Goal: Transaction & Acquisition: Book appointment/travel/reservation

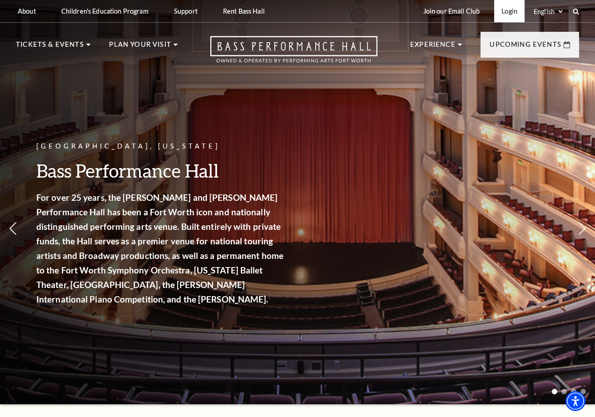
click at [509, 10] on link "Login" at bounding box center [509, 11] width 30 height 22
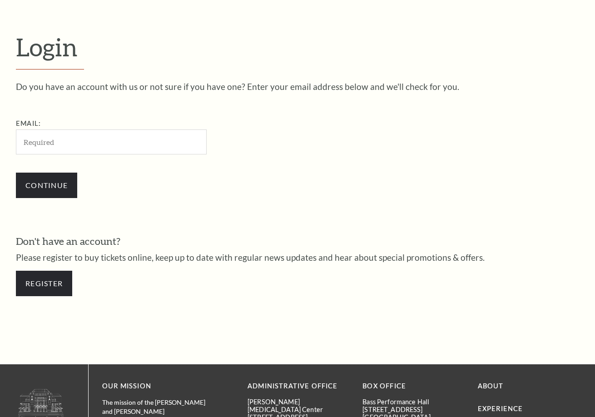
scroll to position [249, 0]
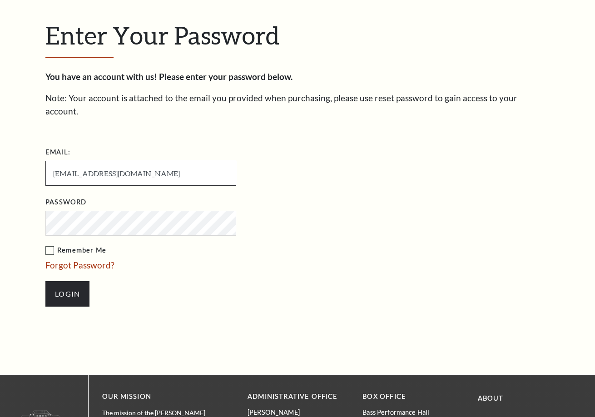
scroll to position [238, 0]
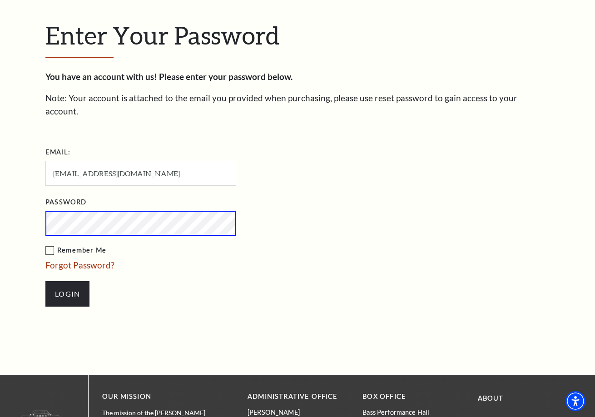
click at [67, 281] on input "Login" at bounding box center [67, 293] width 44 height 25
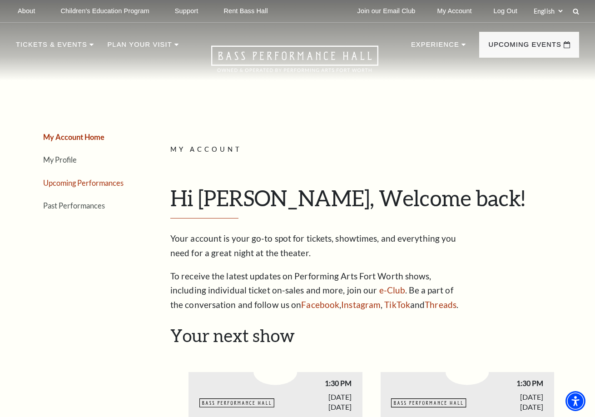
click at [110, 183] on link "Upcoming Performances" at bounding box center [83, 182] width 80 height 9
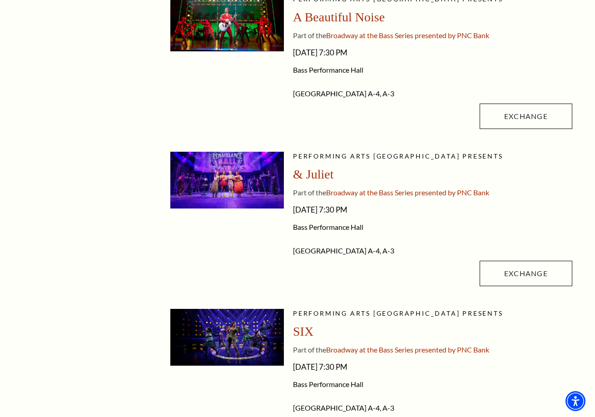
scroll to position [476, 0]
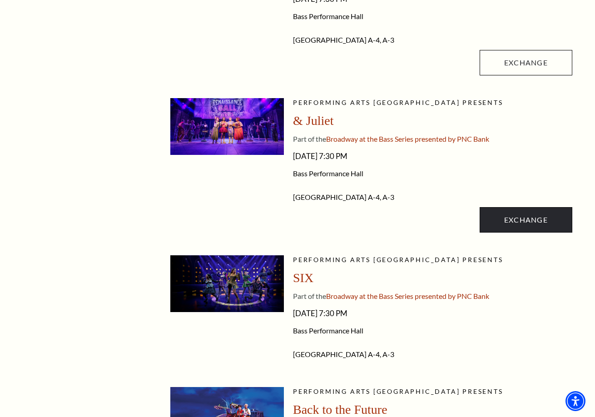
click at [520, 217] on link "Exchange" at bounding box center [525, 219] width 93 height 25
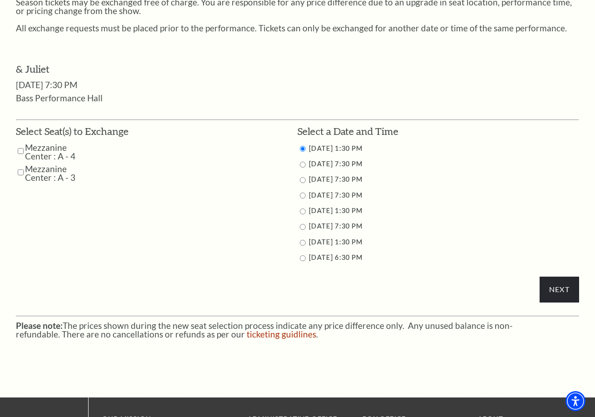
scroll to position [368, 0]
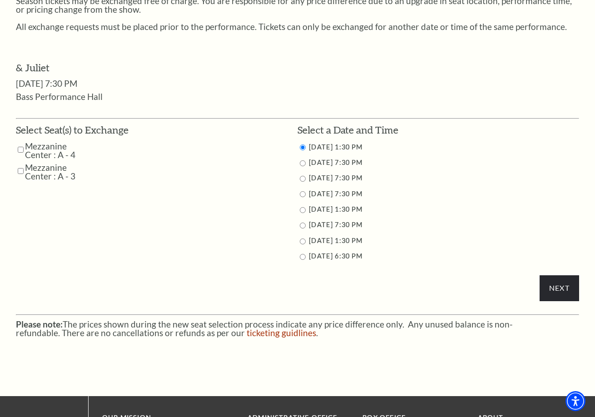
click at [18, 142] on input "Mezzanine Center : A - 4" at bounding box center [21, 150] width 6 height 16
checkbox input "true"
click at [19, 165] on input "Mezzanine Center : A - 3" at bounding box center [21, 171] width 6 height 16
checkbox input "true"
click at [301, 160] on input "11/12/2025 7:30 PM" at bounding box center [303, 163] width 6 height 6
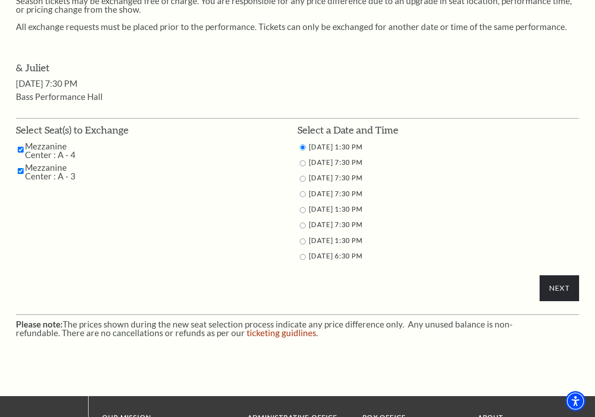
radio input "true"
click at [557, 281] on input "Next" at bounding box center [558, 287] width 39 height 25
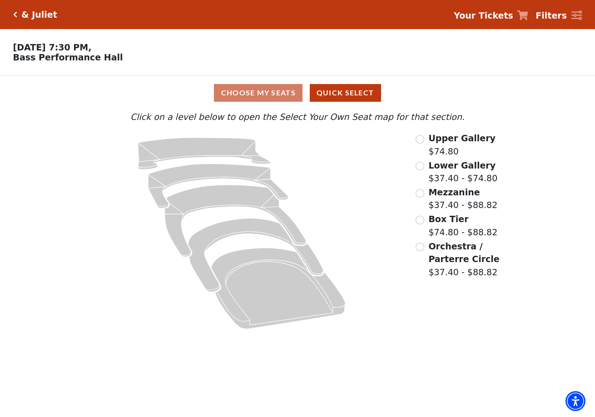
click at [421, 218] on input "Box Tier$74.80 - $88.82\a" at bounding box center [419, 220] width 9 height 9
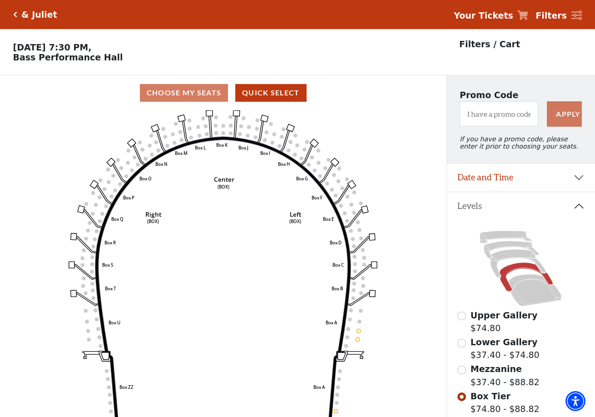
scroll to position [42, 0]
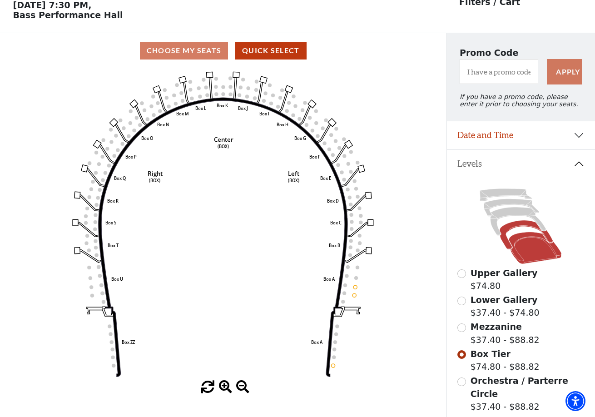
click at [521, 239] on icon at bounding box center [534, 248] width 53 height 32
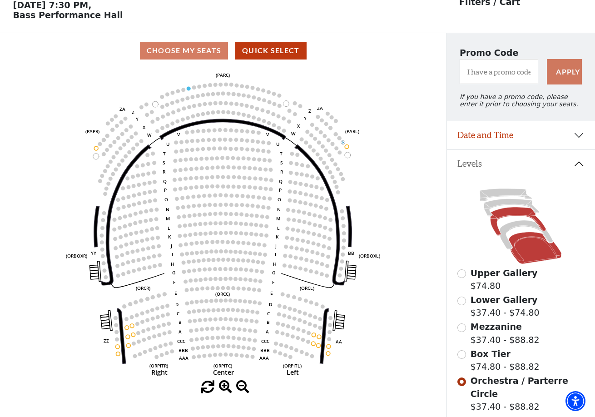
click at [504, 214] on icon at bounding box center [518, 221] width 56 height 28
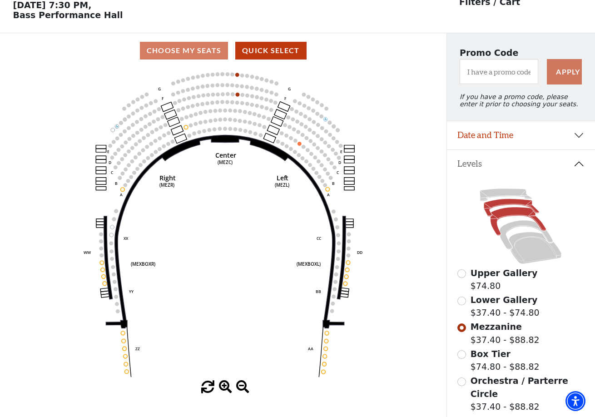
click at [501, 202] on icon at bounding box center [511, 208] width 55 height 18
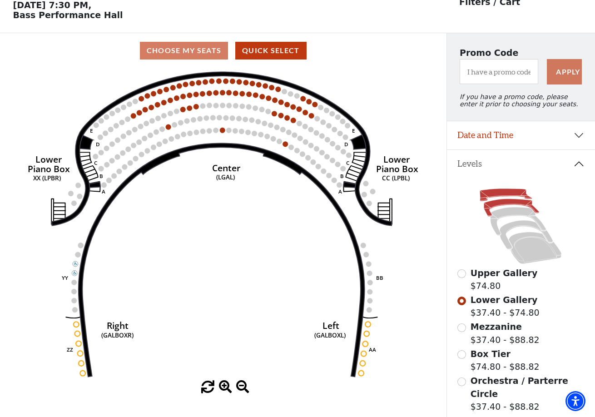
click at [494, 193] on icon at bounding box center [506, 195] width 52 height 13
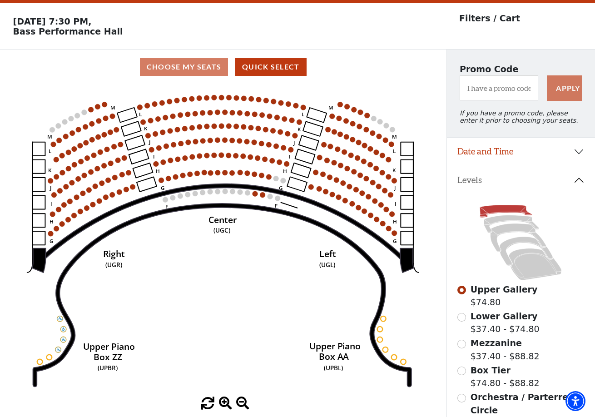
scroll to position [25, 0]
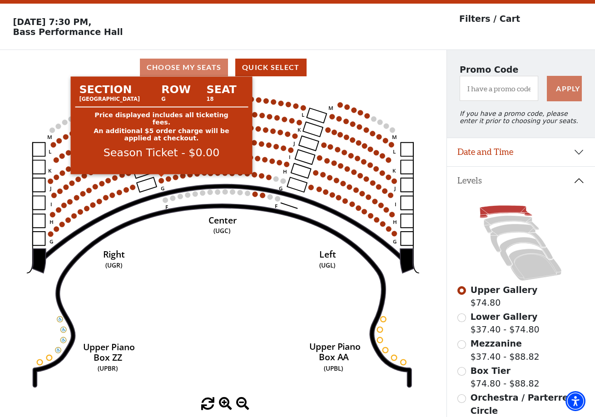
click at [162, 179] on circle at bounding box center [160, 180] width 5 height 5
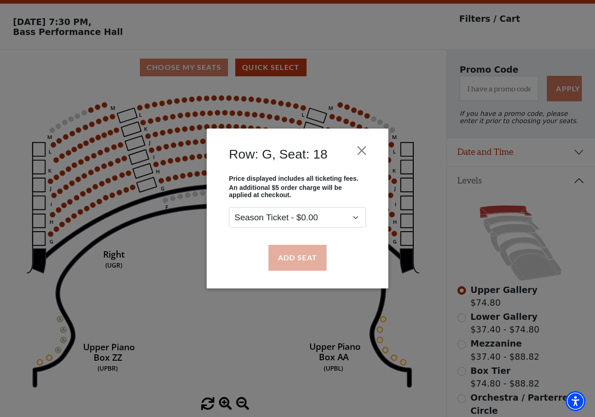
click at [299, 257] on button "Add Seat" at bounding box center [297, 257] width 58 height 25
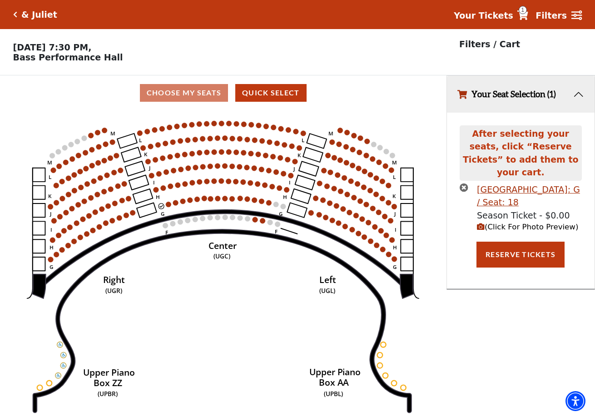
click at [169, 203] on circle at bounding box center [168, 204] width 5 height 5
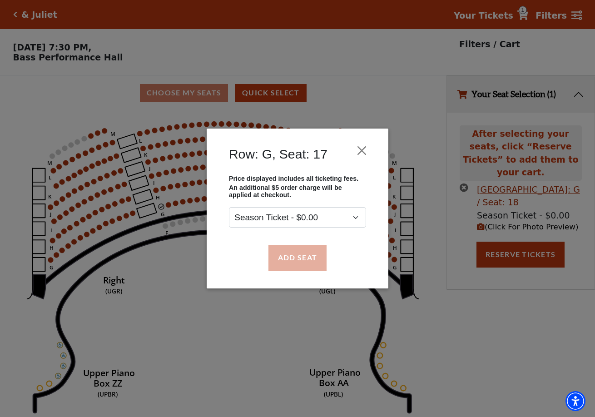
click at [291, 267] on button "Add Seat" at bounding box center [297, 257] width 58 height 25
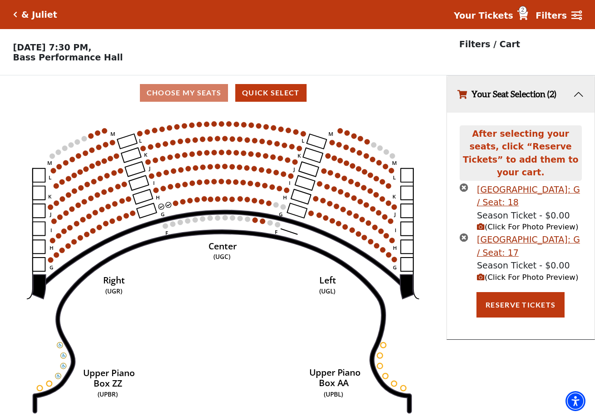
click at [480, 273] on icon "(Click For Photo Preview)" at bounding box center [481, 277] width 8 height 8
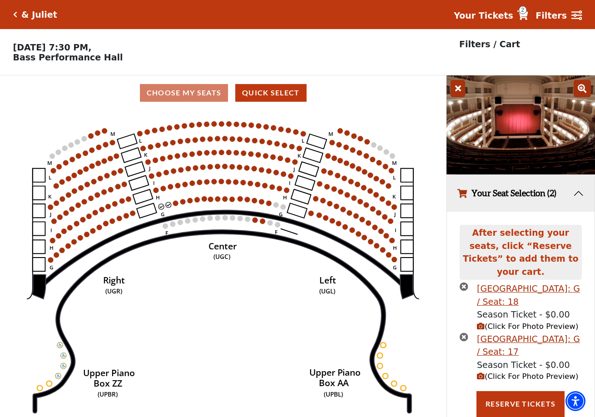
click at [459, 84] on icon at bounding box center [457, 88] width 15 height 17
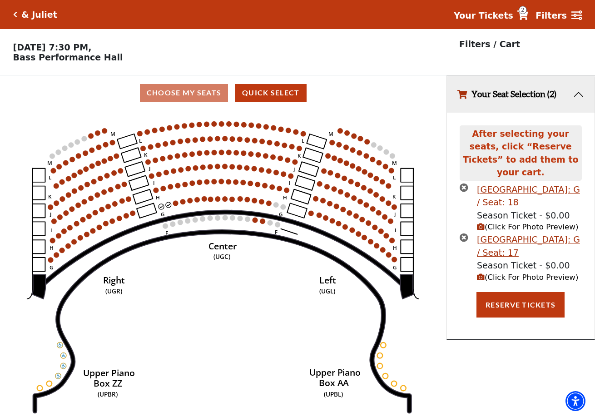
click at [167, 204] on circle at bounding box center [168, 204] width 5 height 5
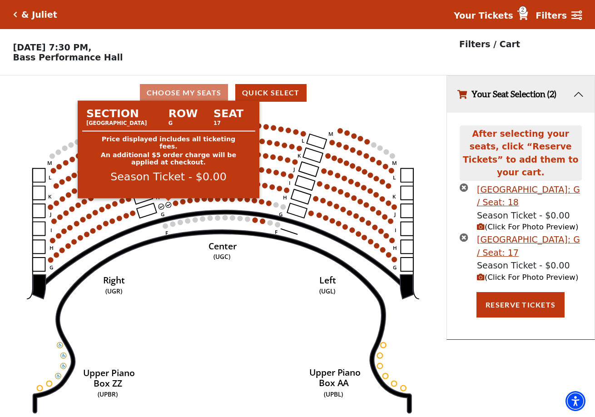
click at [169, 204] on circle at bounding box center [168, 204] width 5 height 5
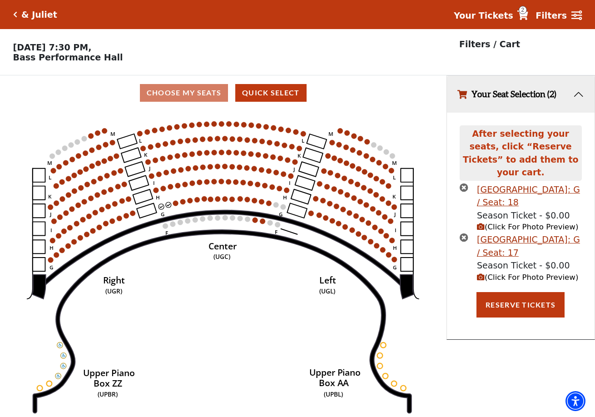
click at [464, 233] on icon "times-circle" at bounding box center [463, 237] width 9 height 9
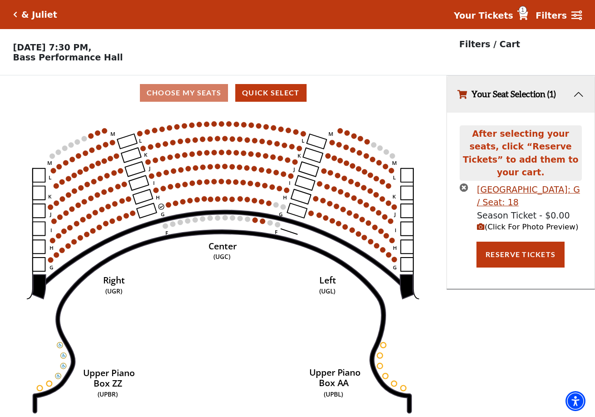
click at [463, 183] on icon "times-circle" at bounding box center [463, 187] width 9 height 9
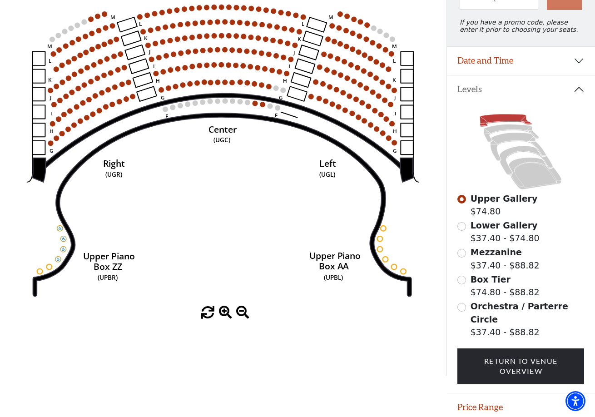
scroll to position [134, 0]
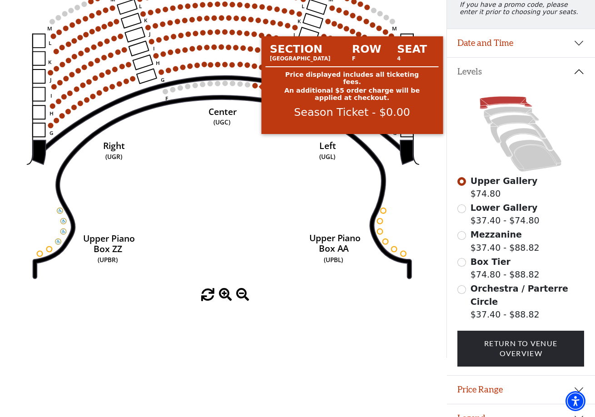
click at [255, 86] on circle at bounding box center [254, 85] width 5 height 5
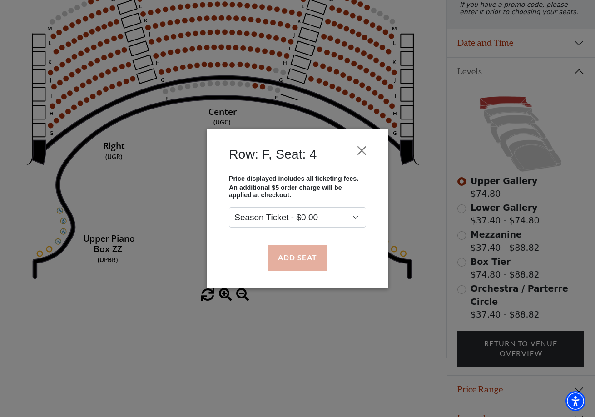
click at [293, 254] on button "Add Seat" at bounding box center [297, 257] width 58 height 25
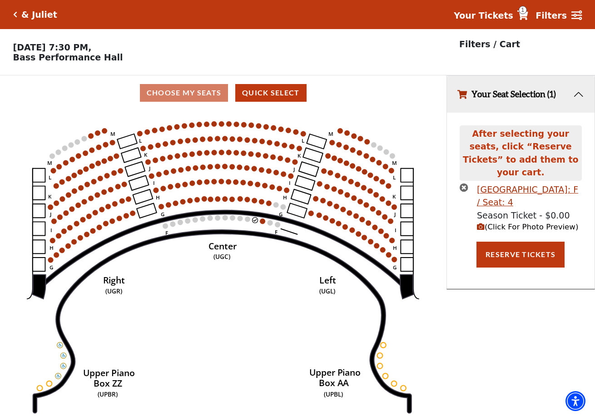
scroll to position [0, 0]
click at [481, 223] on icon "(Click For Photo Preview)" at bounding box center [481, 227] width 8 height 8
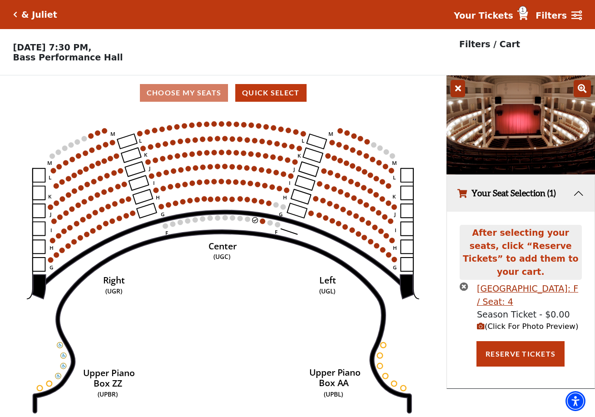
click at [582, 91] on icon at bounding box center [581, 88] width 17 height 17
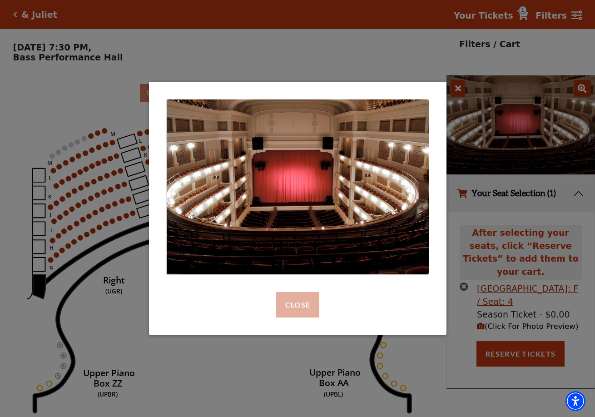
click at [296, 296] on button "Close" at bounding box center [297, 304] width 43 height 25
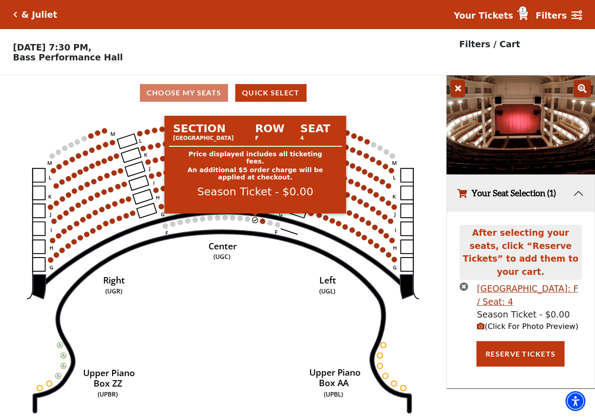
click at [255, 219] on circle at bounding box center [254, 219] width 5 height 5
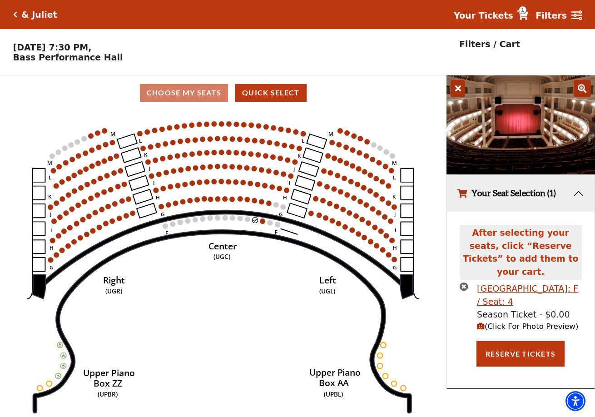
click at [463, 282] on icon "times-circle" at bounding box center [463, 286] width 9 height 9
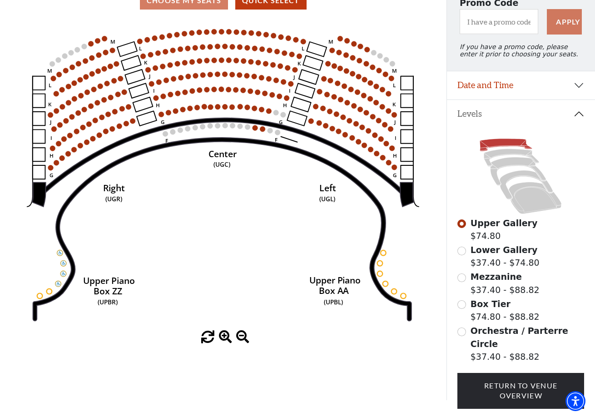
scroll to position [91, 0]
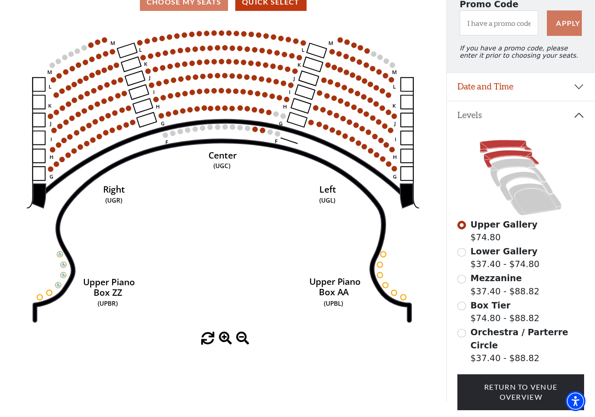
click at [501, 153] on icon at bounding box center [511, 159] width 55 height 18
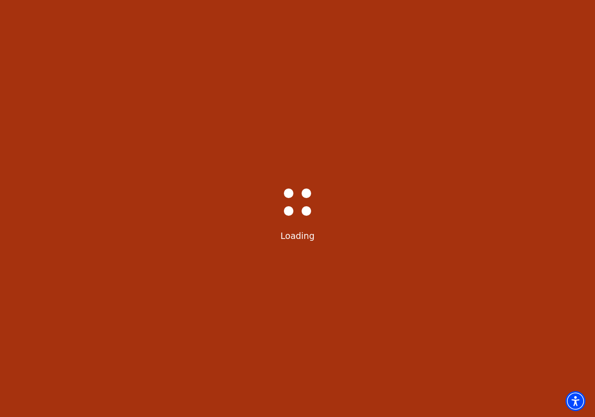
scroll to position [42, 0]
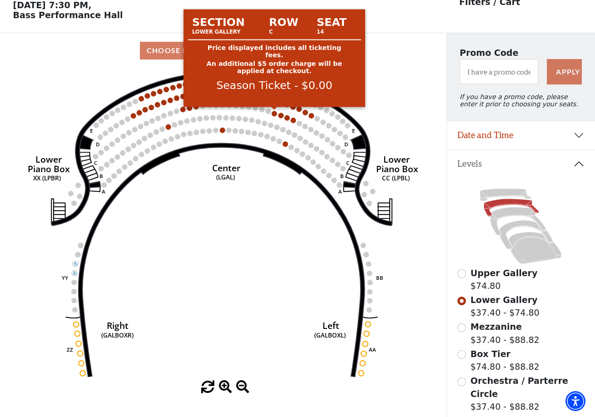
click at [274, 113] on circle at bounding box center [273, 113] width 5 height 5
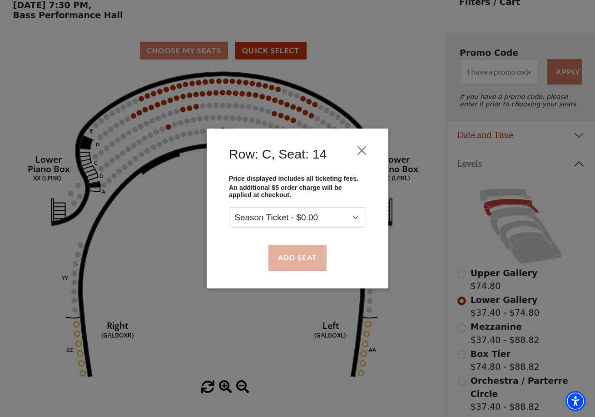
click at [305, 255] on button "Add Seat" at bounding box center [297, 257] width 58 height 25
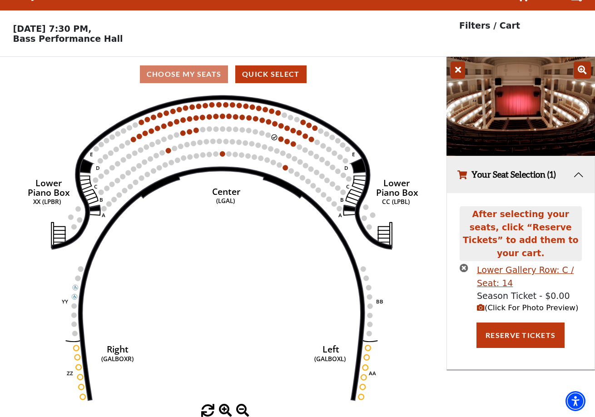
scroll to position [0, 0]
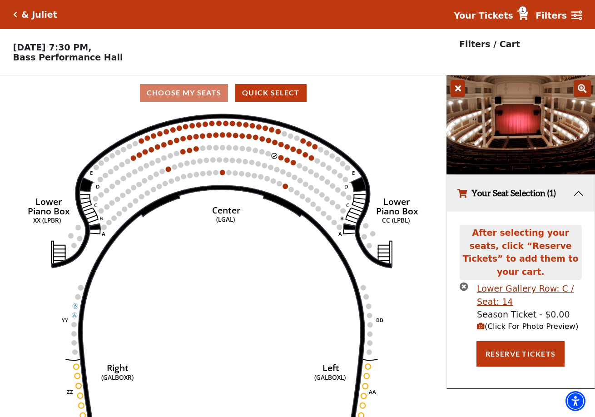
click at [485, 322] on span "(Click For Photo Preview)" at bounding box center [527, 326] width 101 height 9
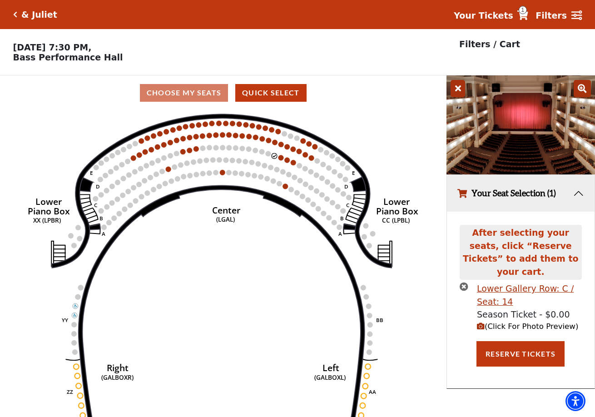
click at [479, 322] on icon "button" at bounding box center [481, 326] width 8 height 8
click at [481, 322] on icon "button" at bounding box center [481, 326] width 8 height 8
click at [581, 84] on icon at bounding box center [581, 88] width 17 height 17
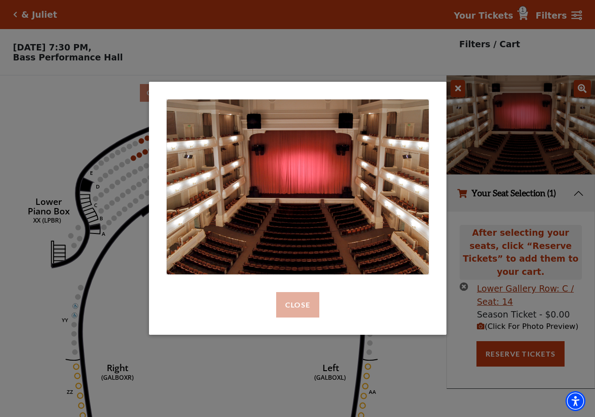
click at [300, 304] on button "Close" at bounding box center [297, 304] width 43 height 25
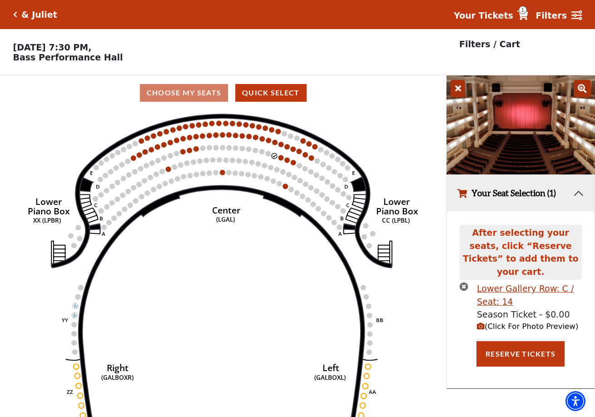
click at [463, 282] on icon "times-circle" at bounding box center [463, 286] width 9 height 9
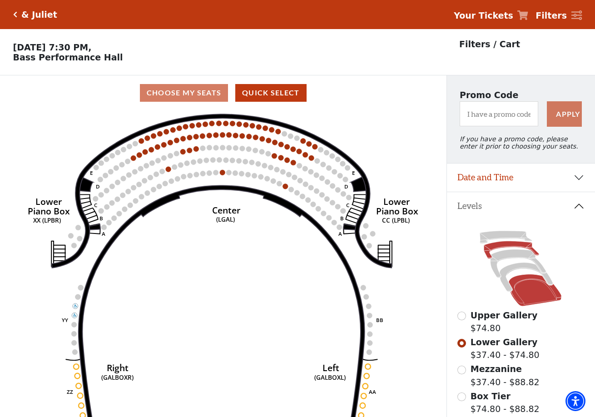
click at [532, 284] on icon at bounding box center [534, 290] width 53 height 32
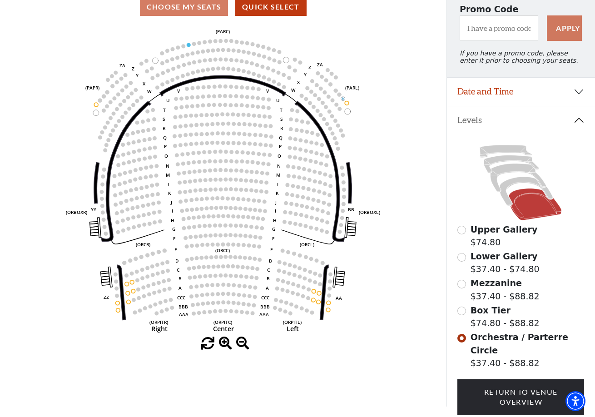
scroll to position [86, 0]
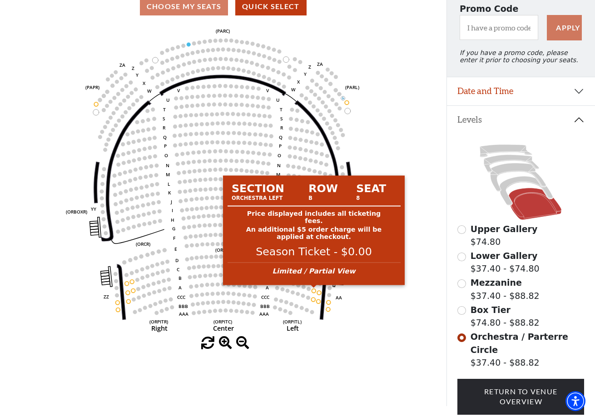
click at [314, 291] on circle at bounding box center [314, 291] width 4 height 4
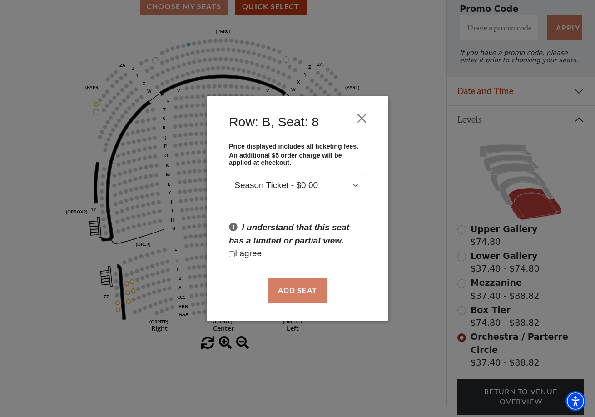
click at [232, 253] on input "Checkbox field" at bounding box center [232, 254] width 6 height 6
checkbox input "true"
click at [296, 295] on button "Add Seat" at bounding box center [297, 289] width 58 height 25
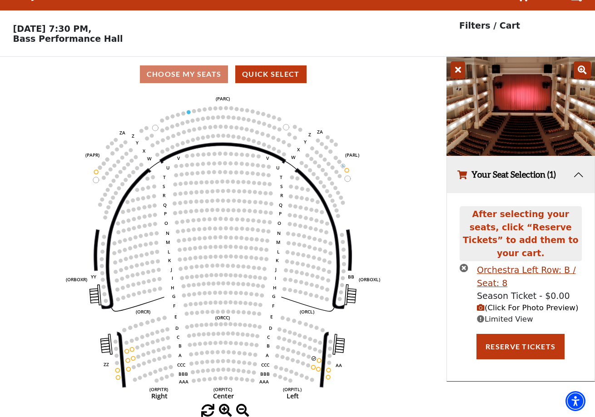
scroll to position [0, 0]
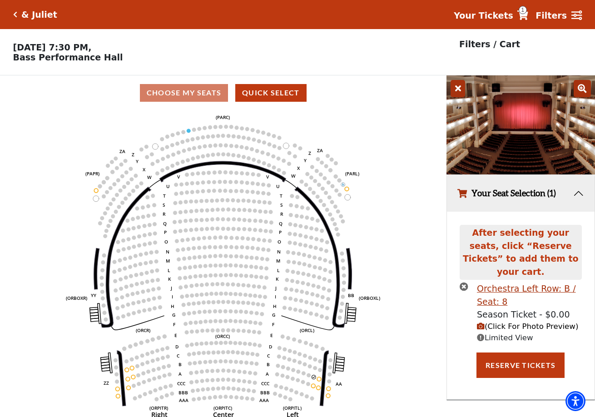
click at [480, 322] on icon "button" at bounding box center [481, 326] width 8 height 8
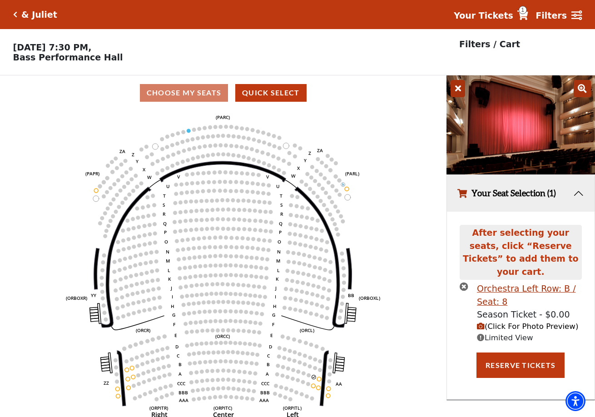
click at [584, 86] on icon at bounding box center [581, 88] width 17 height 17
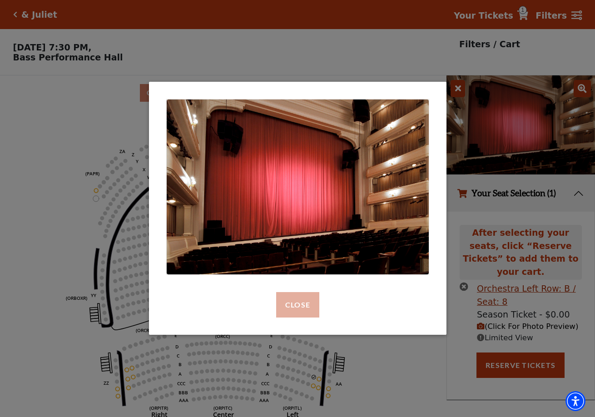
click at [285, 307] on button "Close" at bounding box center [297, 304] width 43 height 25
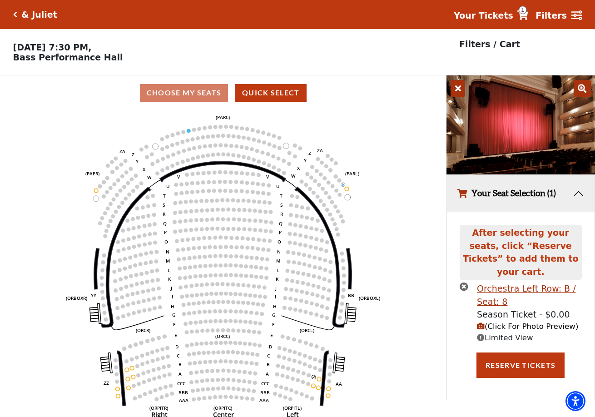
click at [464, 282] on icon "times-circle" at bounding box center [463, 286] width 9 height 9
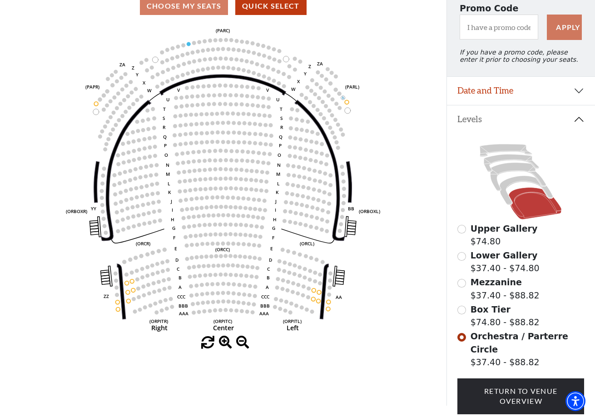
scroll to position [88, 0]
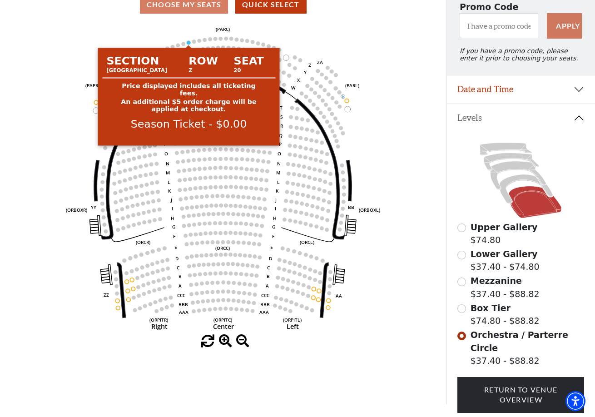
click at [189, 44] on circle at bounding box center [189, 42] width 4 height 4
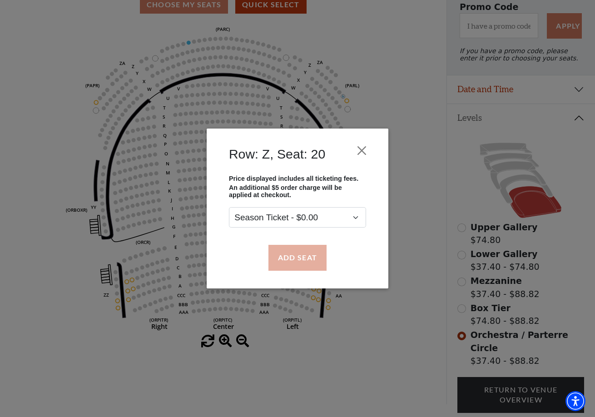
click at [296, 266] on button "Add Seat" at bounding box center [297, 257] width 58 height 25
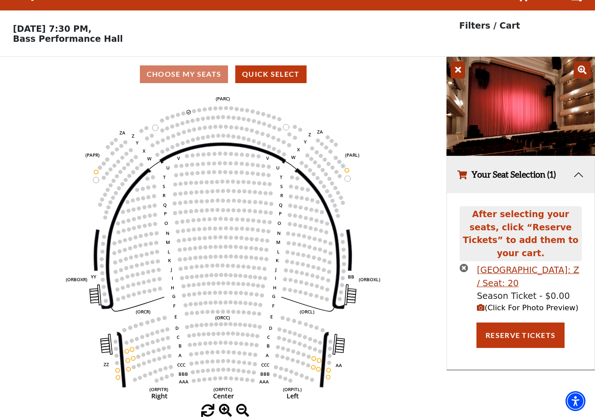
scroll to position [0, 0]
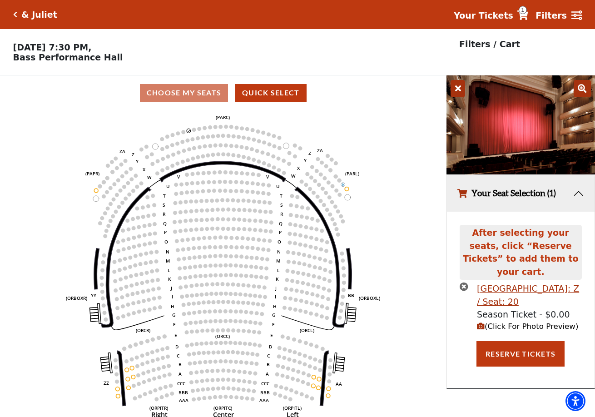
click at [481, 322] on icon "button" at bounding box center [481, 326] width 8 height 8
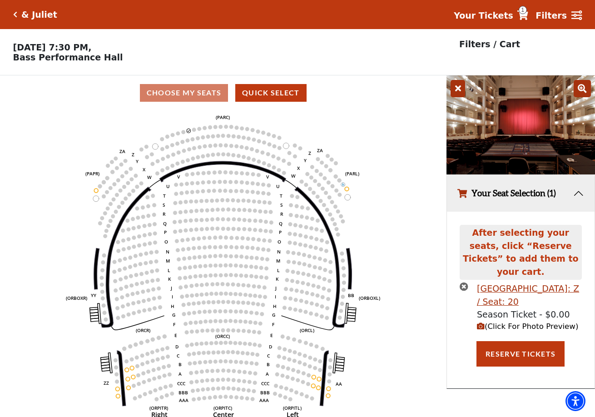
click at [582, 88] on icon at bounding box center [581, 88] width 17 height 17
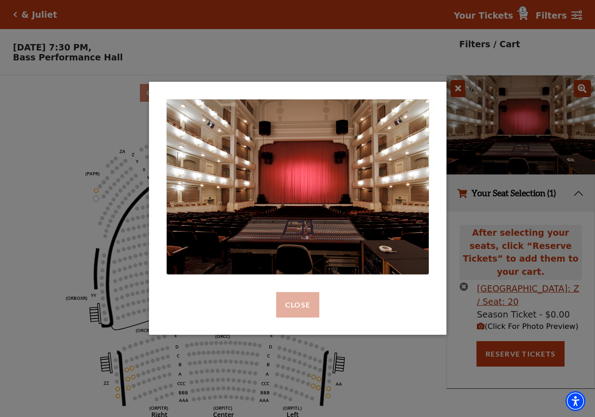
click at [308, 304] on button "Close" at bounding box center [297, 304] width 43 height 25
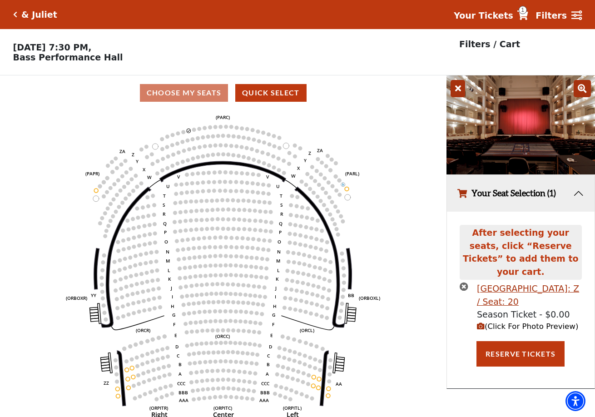
click at [462, 282] on icon "times-circle" at bounding box center [463, 286] width 9 height 9
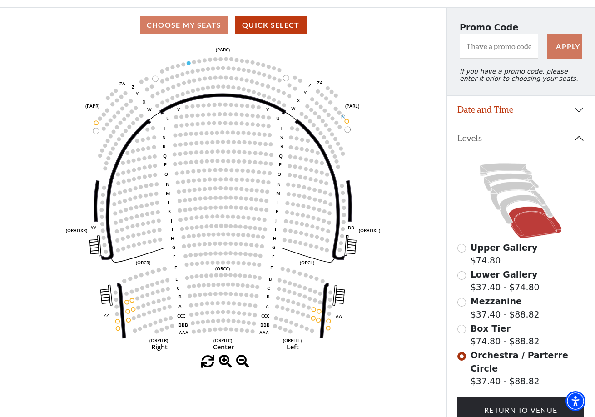
scroll to position [67, 0]
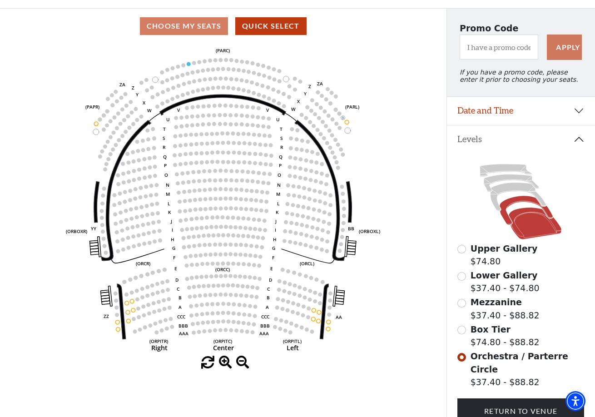
click at [509, 204] on icon at bounding box center [525, 210] width 53 height 29
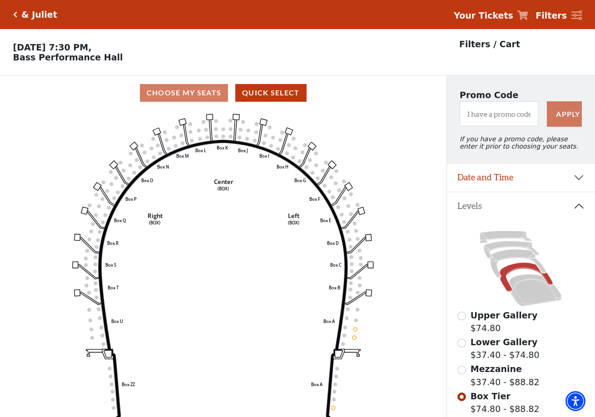
scroll to position [42, 0]
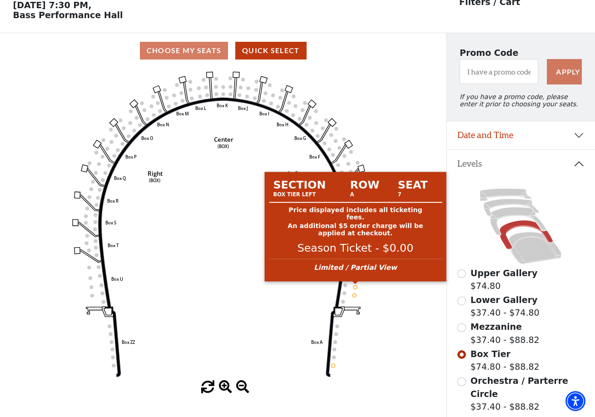
click at [355, 286] on circle at bounding box center [355, 287] width 4 height 4
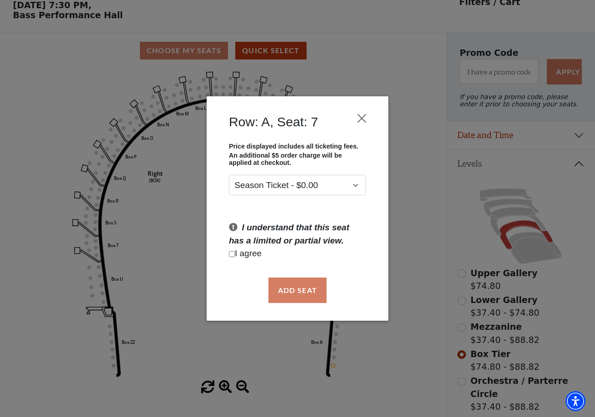
click at [235, 252] on p "I agree" at bounding box center [297, 253] width 137 height 13
click at [232, 256] on input "Checkbox field" at bounding box center [232, 254] width 6 height 6
checkbox input "true"
click at [293, 301] on button "Add Seat" at bounding box center [297, 289] width 58 height 25
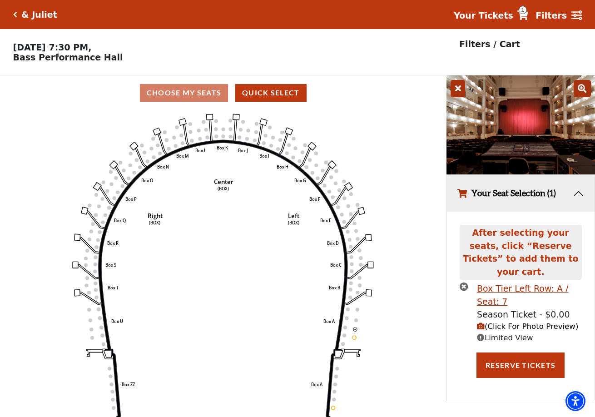
click at [482, 322] on icon "button" at bounding box center [481, 326] width 8 height 8
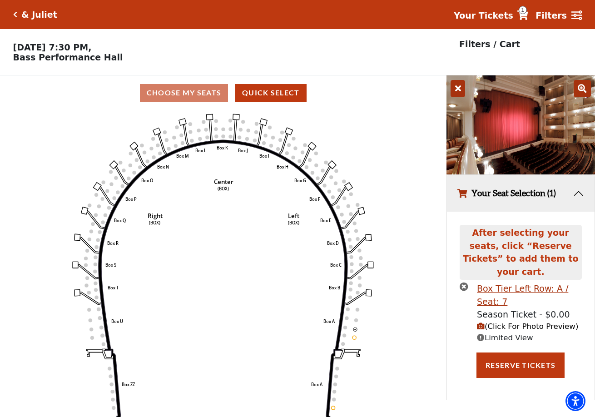
click at [587, 92] on icon at bounding box center [581, 88] width 17 height 17
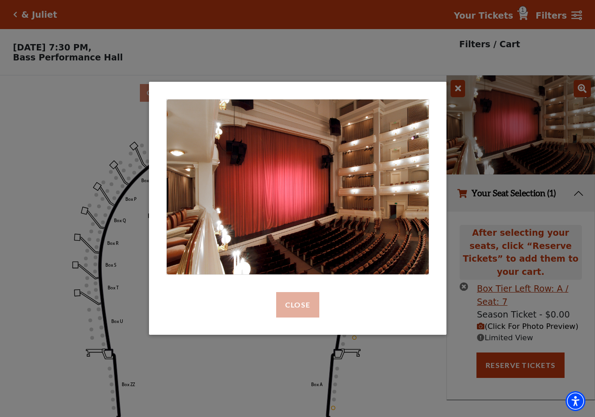
click at [302, 308] on button "Close" at bounding box center [297, 304] width 43 height 25
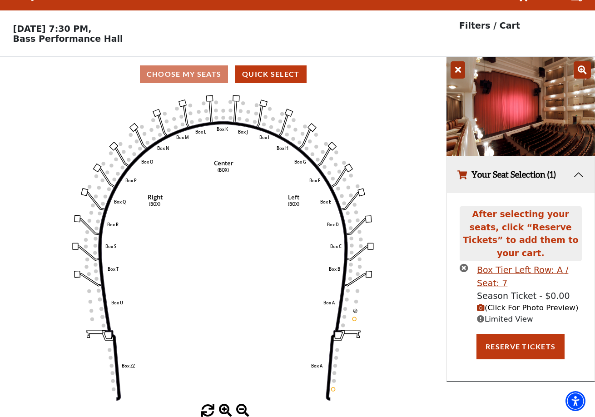
scroll to position [18, 0]
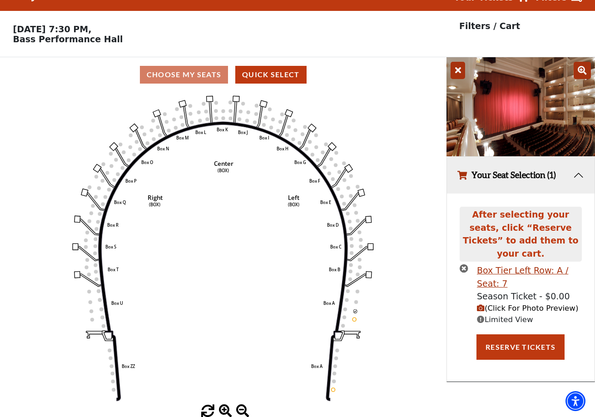
click at [463, 264] on icon "times-circle" at bounding box center [463, 268] width 9 height 9
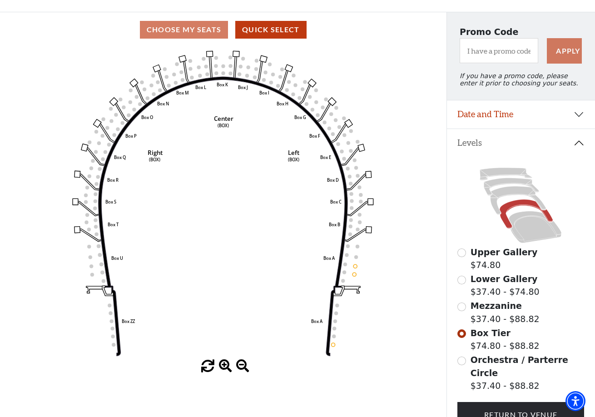
scroll to position [49, 0]
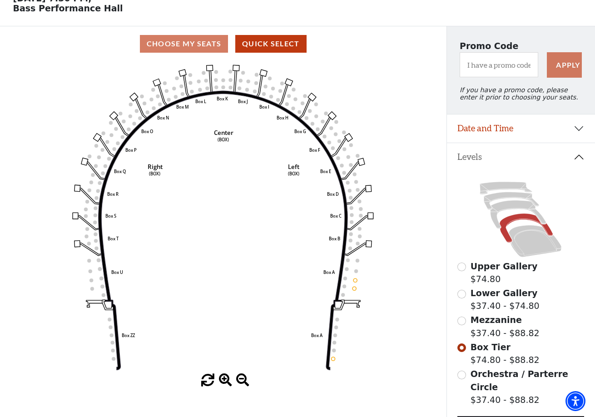
click at [461, 321] on input "Mezzanine$37.40 - $88.82\a" at bounding box center [461, 320] width 9 height 9
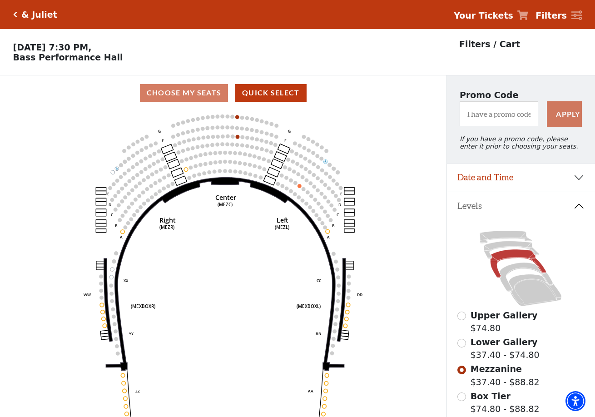
scroll to position [42, 0]
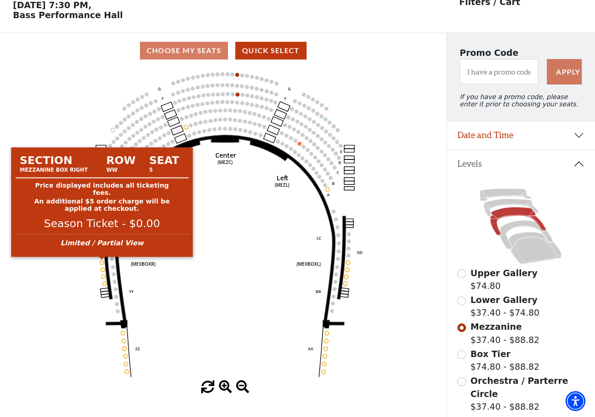
click at [102, 262] on circle at bounding box center [102, 263] width 4 height 4
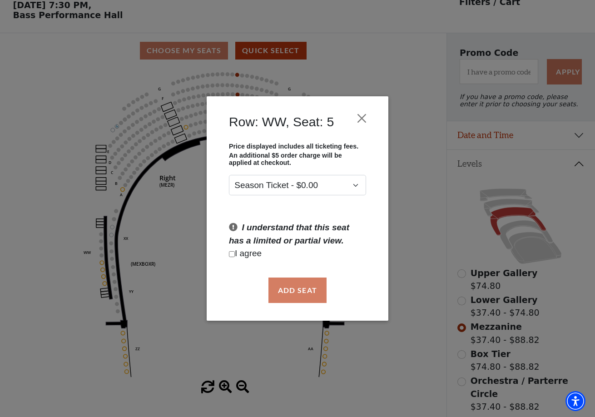
click at [231, 255] on input "Checkbox field" at bounding box center [232, 254] width 6 height 6
checkbox input "true"
click at [306, 289] on button "Add Seat" at bounding box center [297, 289] width 58 height 25
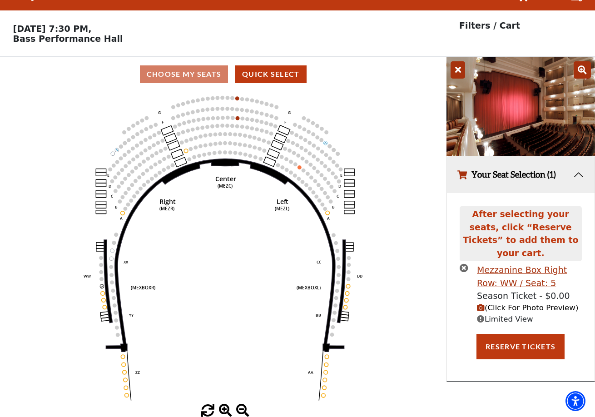
scroll to position [0, 0]
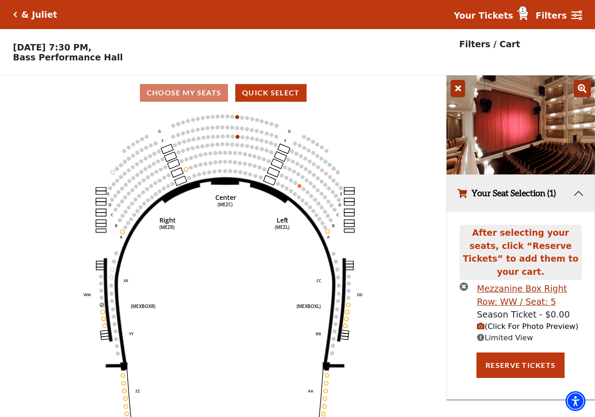
click at [481, 322] on icon "button" at bounding box center [481, 326] width 8 height 8
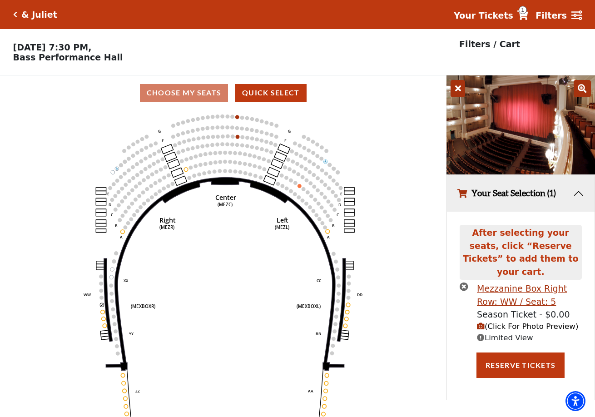
click at [580, 94] on icon at bounding box center [581, 88] width 17 height 17
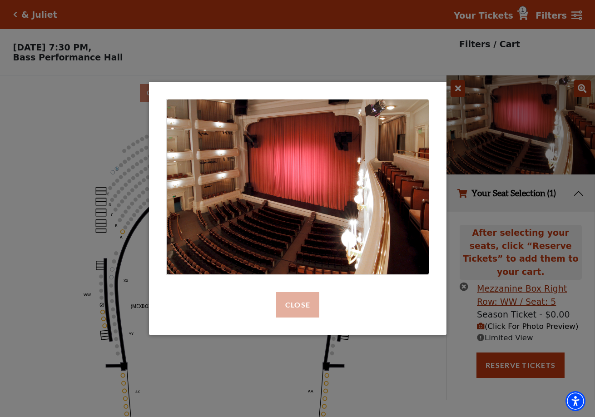
click at [306, 309] on button "Close" at bounding box center [297, 304] width 43 height 25
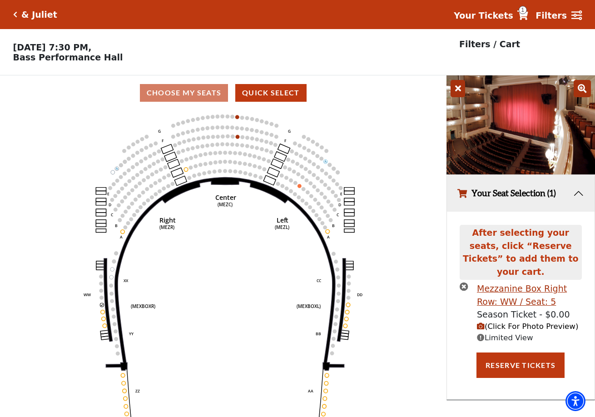
click at [466, 282] on icon "times-circle" at bounding box center [463, 286] width 9 height 9
